Goal: Transaction & Acquisition: Subscribe to service/newsletter

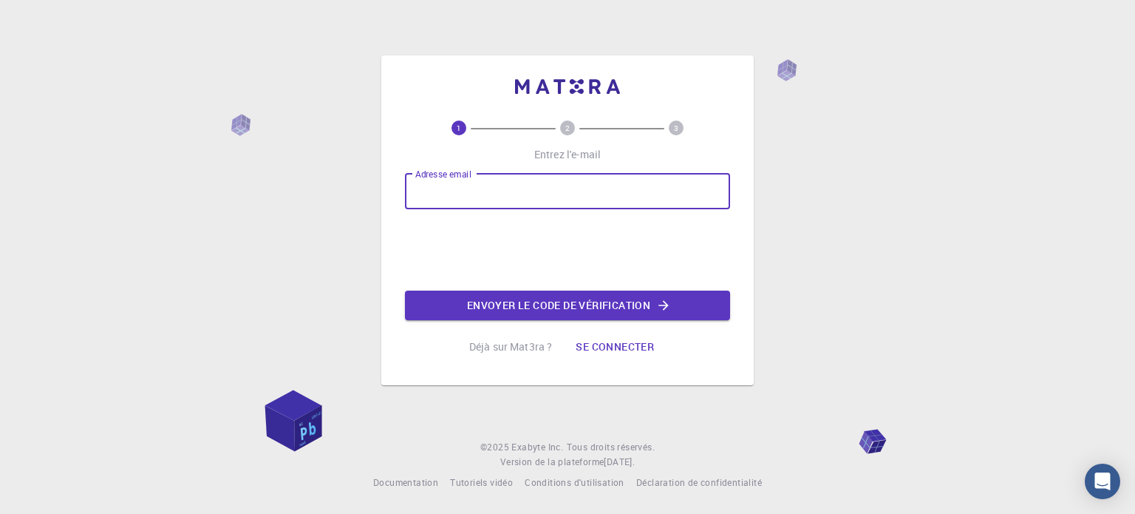
click at [579, 196] on input "Adresse email" at bounding box center [567, 191] width 325 height 35
click at [426, 191] on input "wennesyousra@gmail.com" at bounding box center [567, 191] width 325 height 35
type input "[EMAIL_ADDRESS][DOMAIN_NAME]"
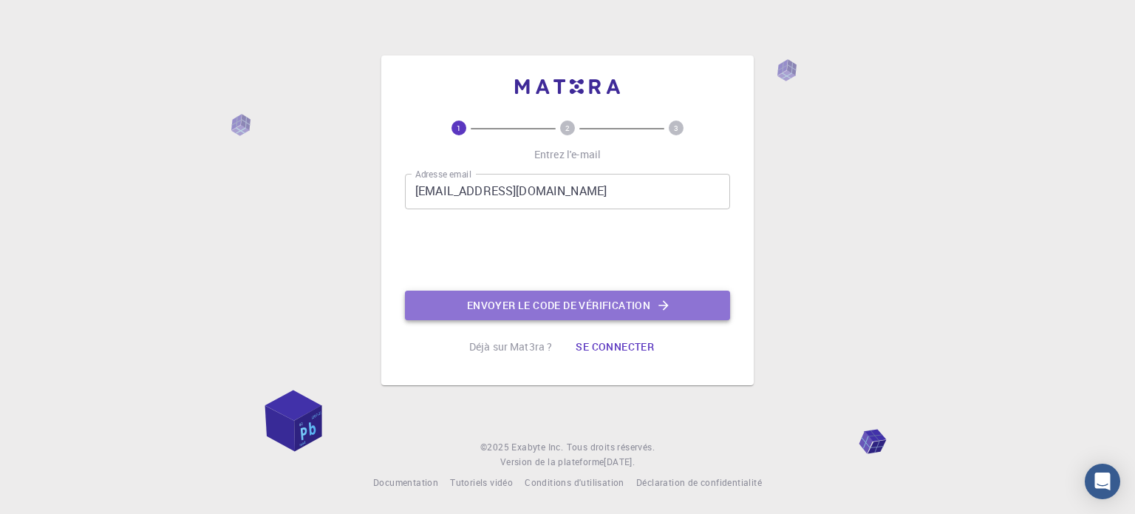
click at [521, 302] on font "Envoyer le code de vérification" at bounding box center [558, 305] width 183 height 14
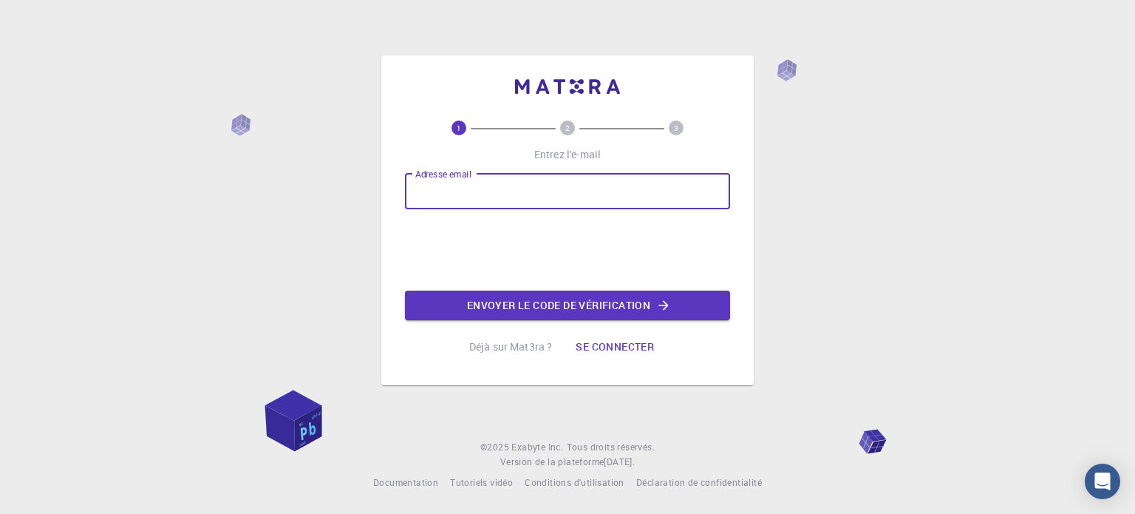
click at [456, 191] on input "Adresse email" at bounding box center [567, 191] width 325 height 35
type input "[EMAIL_ADDRESS][DOMAIN_NAME]"
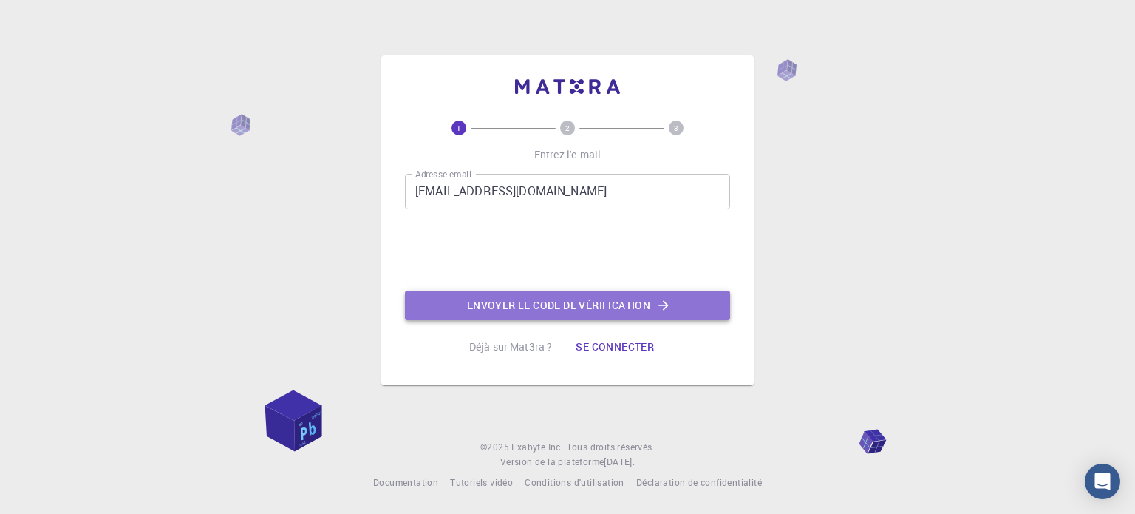
click at [528, 301] on font "Envoyer le code de vérification" at bounding box center [558, 305] width 183 height 14
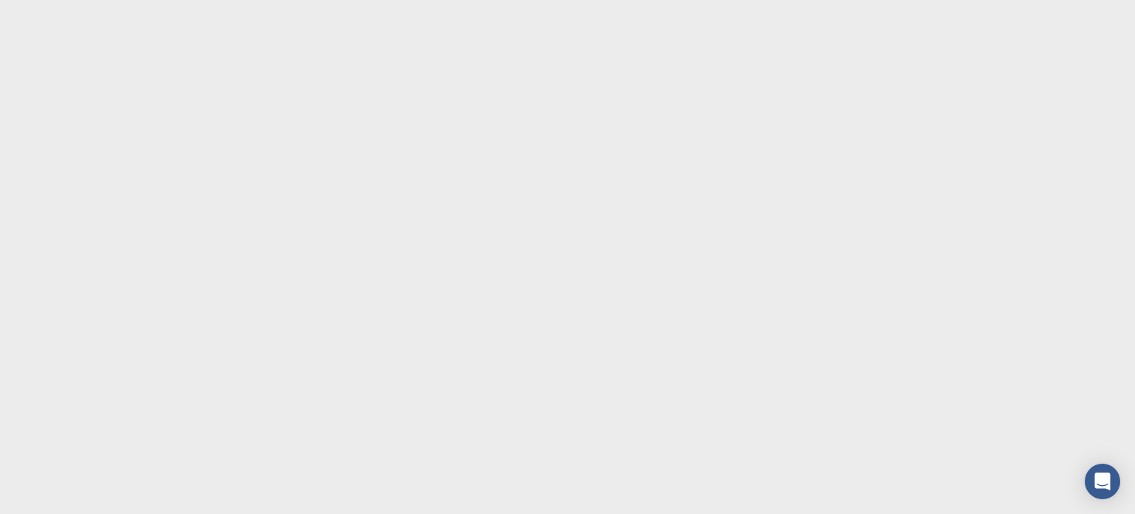
click at [813, 150] on body "Texte d'origine Évaluez cette traduction Votre avis nous aidera à améliorer Goo…" at bounding box center [567, 257] width 1135 height 514
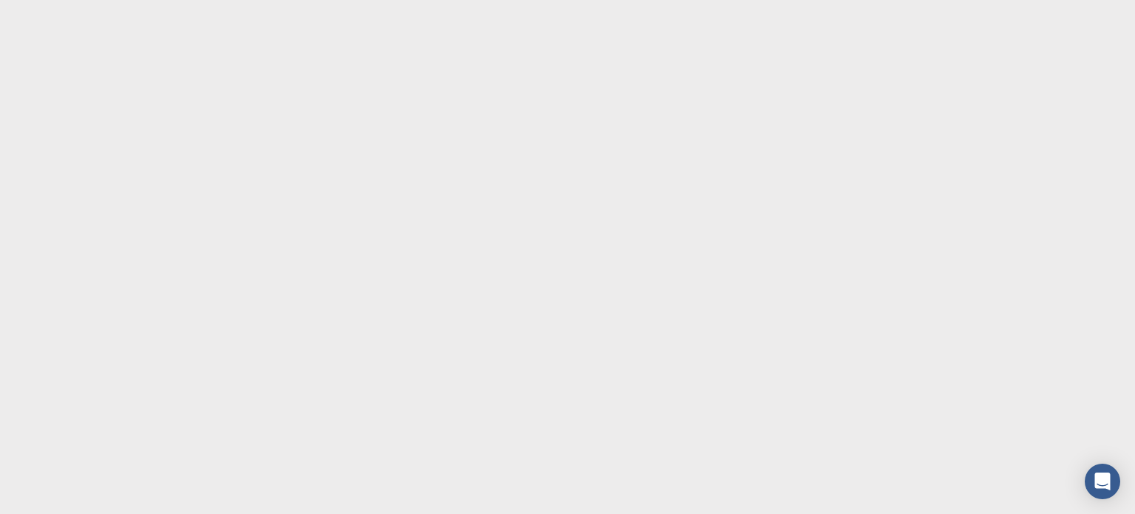
click at [813, 150] on body "Texte d'origine Évaluez cette traduction Votre avis nous aidera à améliorer Goo…" at bounding box center [567, 257] width 1135 height 514
